Goal: Find specific page/section

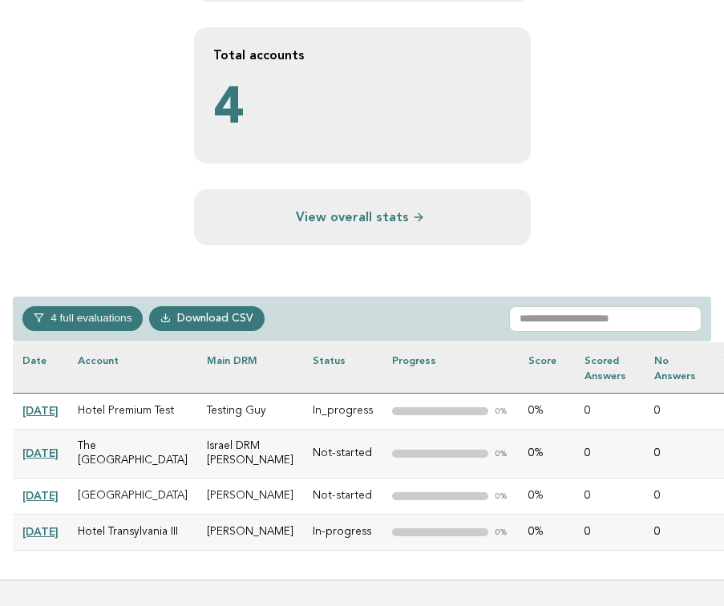
scroll to position [1037, 0]
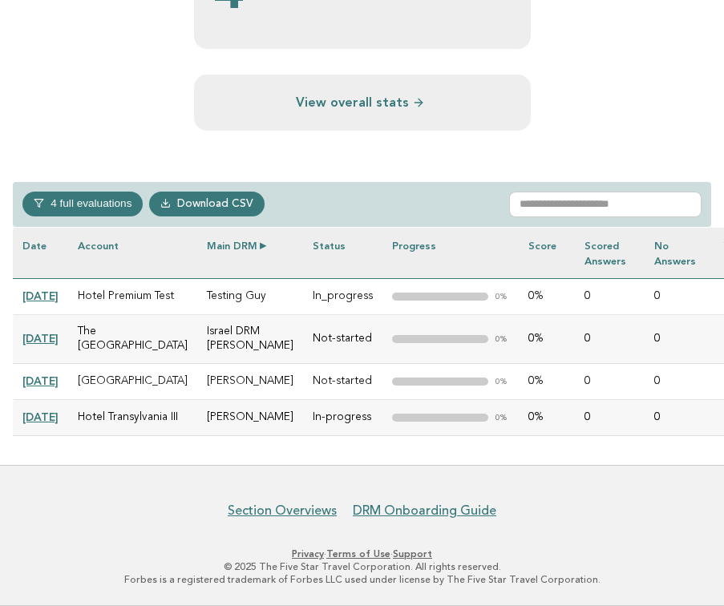
click at [206, 228] on th "Main DRM" at bounding box center [250, 253] width 106 height 51
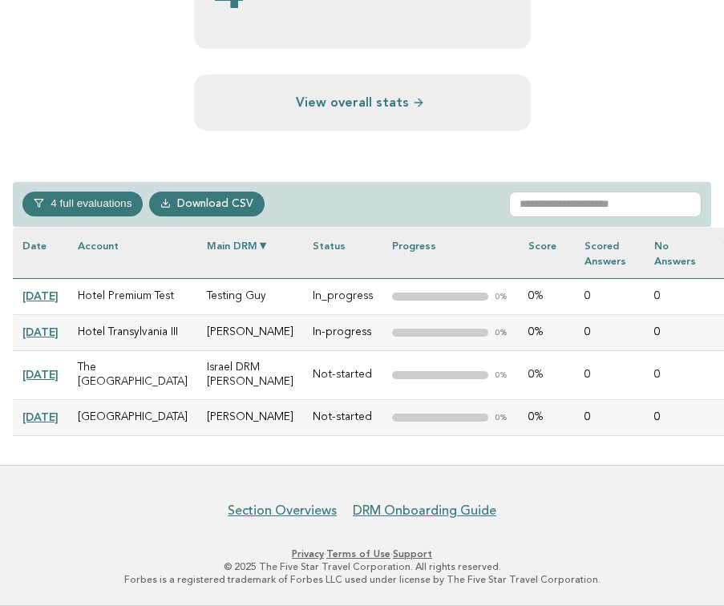
click at [206, 228] on th "Main DRM" at bounding box center [250, 253] width 106 height 51
click at [197, 228] on th "Main DRM" at bounding box center [250, 253] width 106 height 51
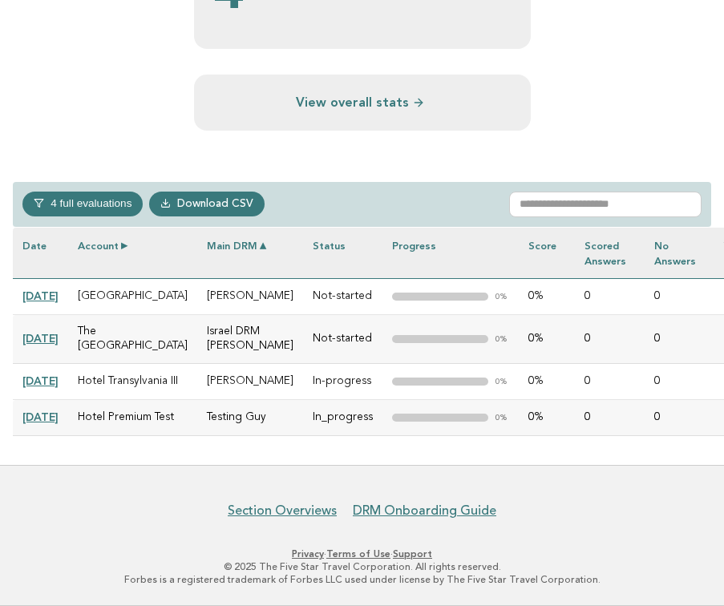
click at [122, 228] on th "Account" at bounding box center [132, 253] width 129 height 51
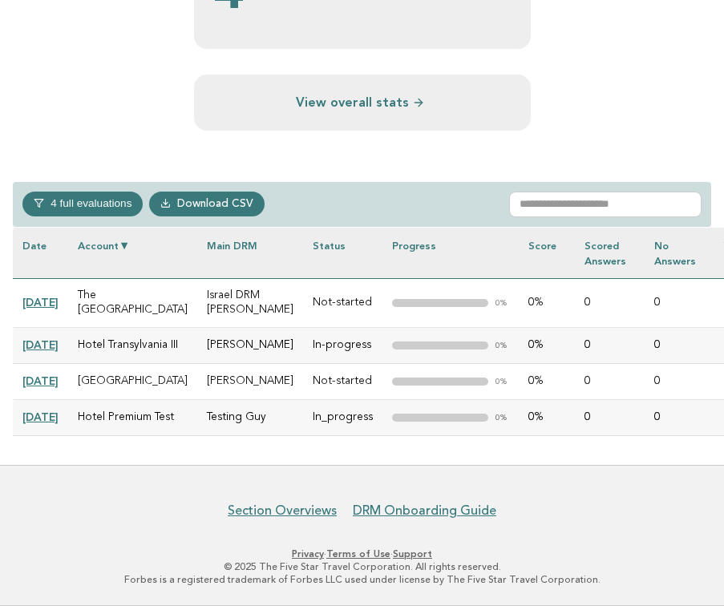
click at [140, 279] on td "The [GEOGRAPHIC_DATA]" at bounding box center [132, 303] width 129 height 49
click at [224, 279] on td "Israel DRM [PERSON_NAME]" at bounding box center [250, 303] width 106 height 49
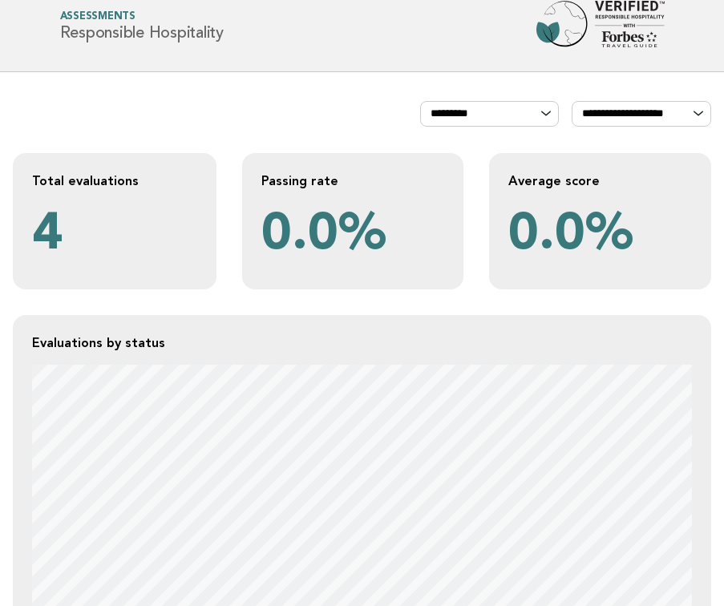
scroll to position [0, 0]
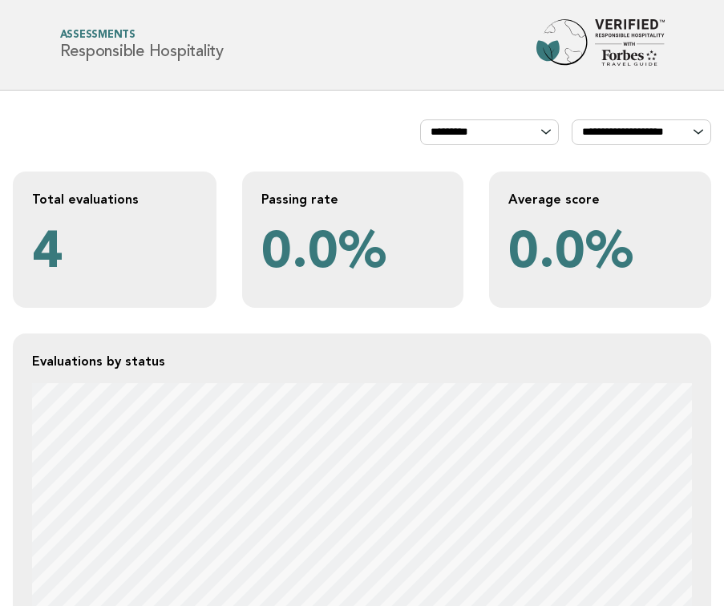
click at [220, 72] on header "Forbes Travel Guide Assessments Responsible Hospitality" at bounding box center [362, 45] width 724 height 91
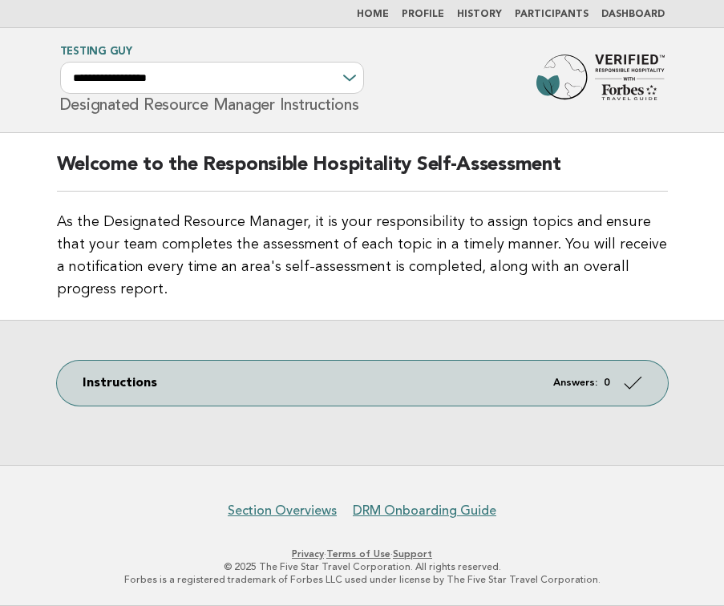
click at [477, 188] on h2 "Welcome to the Responsible Hospitality Self-Assessment" at bounding box center [362, 171] width 611 height 39
click at [559, 10] on link "Participants" at bounding box center [551, 15] width 74 height 10
